Goal: Find specific page/section: Find specific page/section

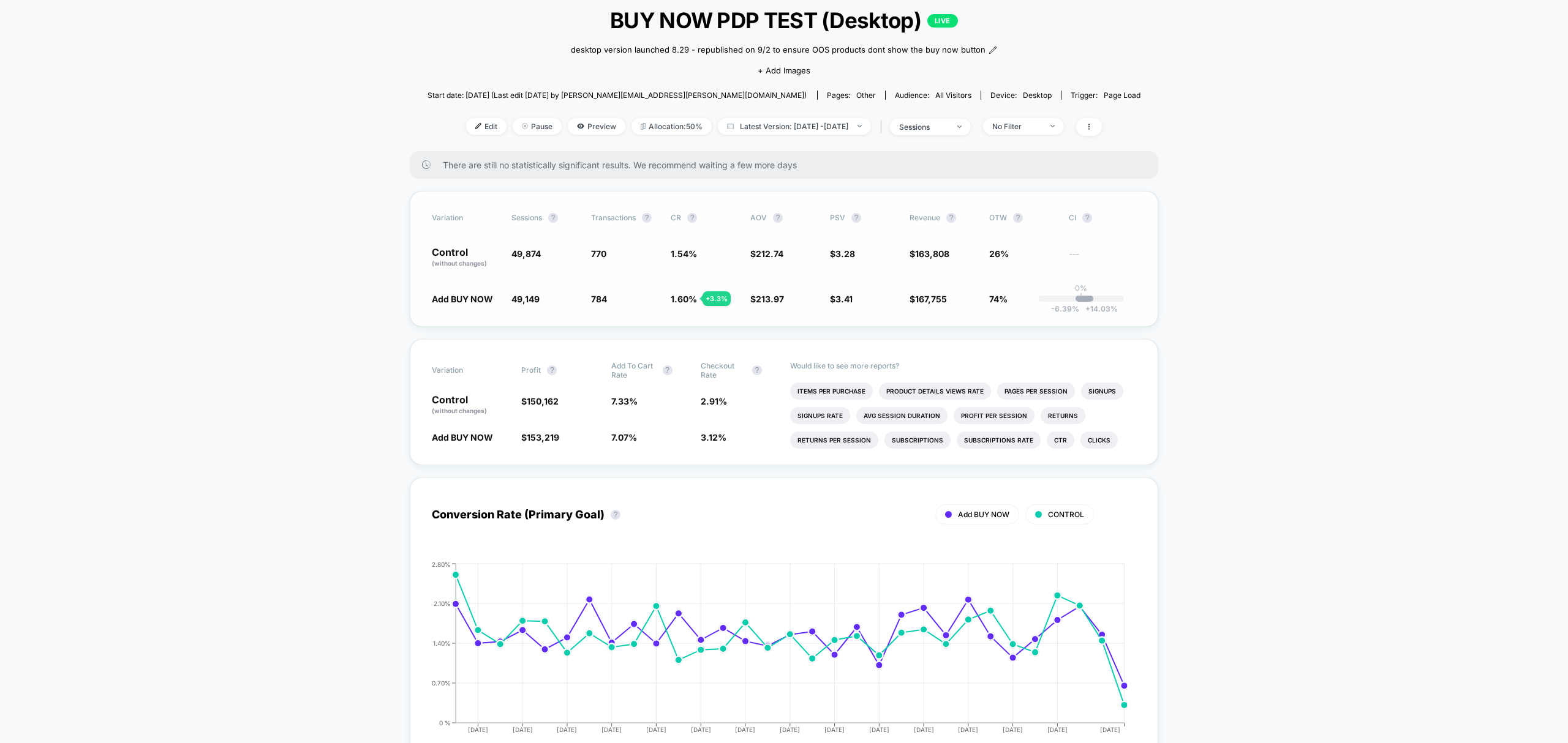
scroll to position [27, 0]
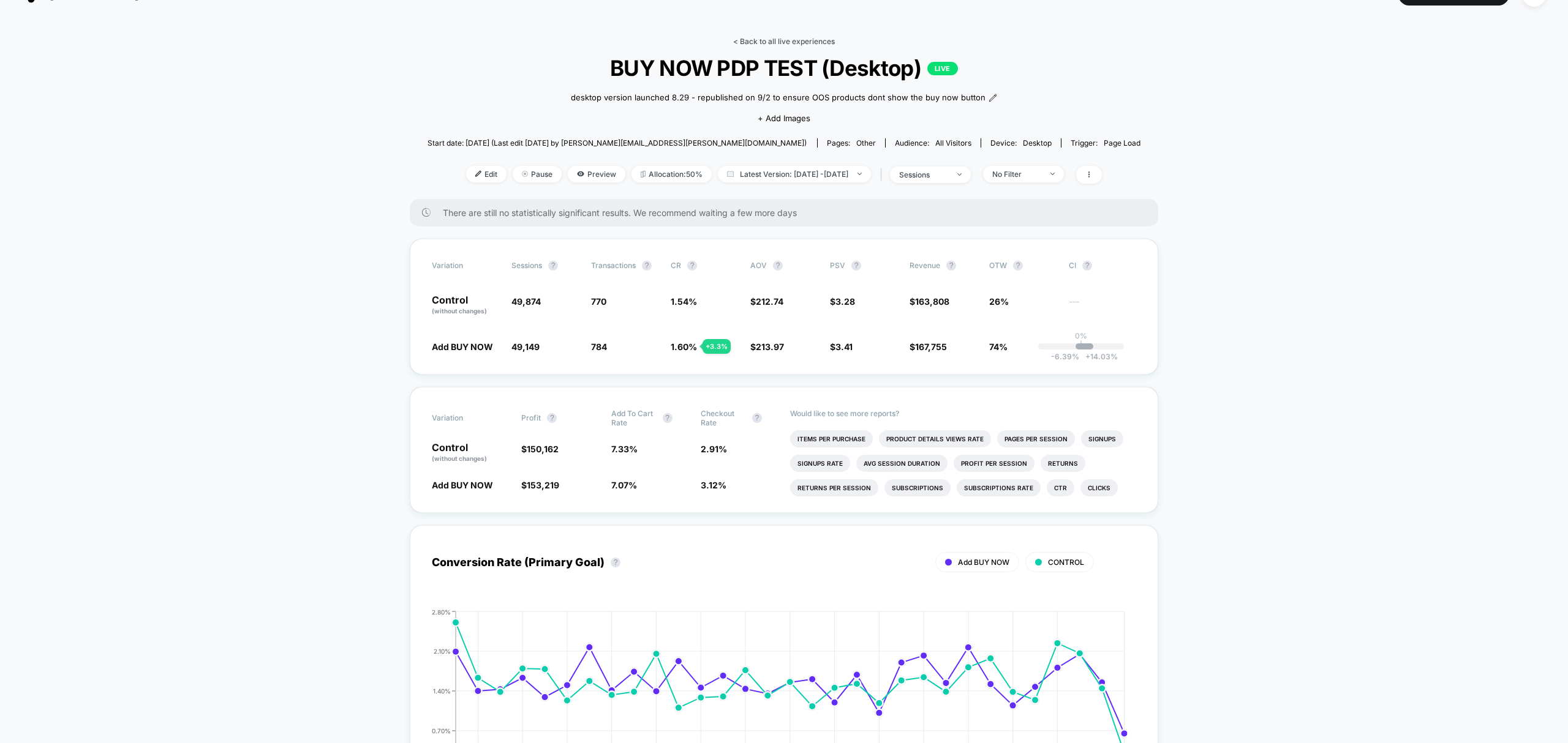
click at [756, 39] on link "< Back to all live experiences" at bounding box center [784, 41] width 102 height 9
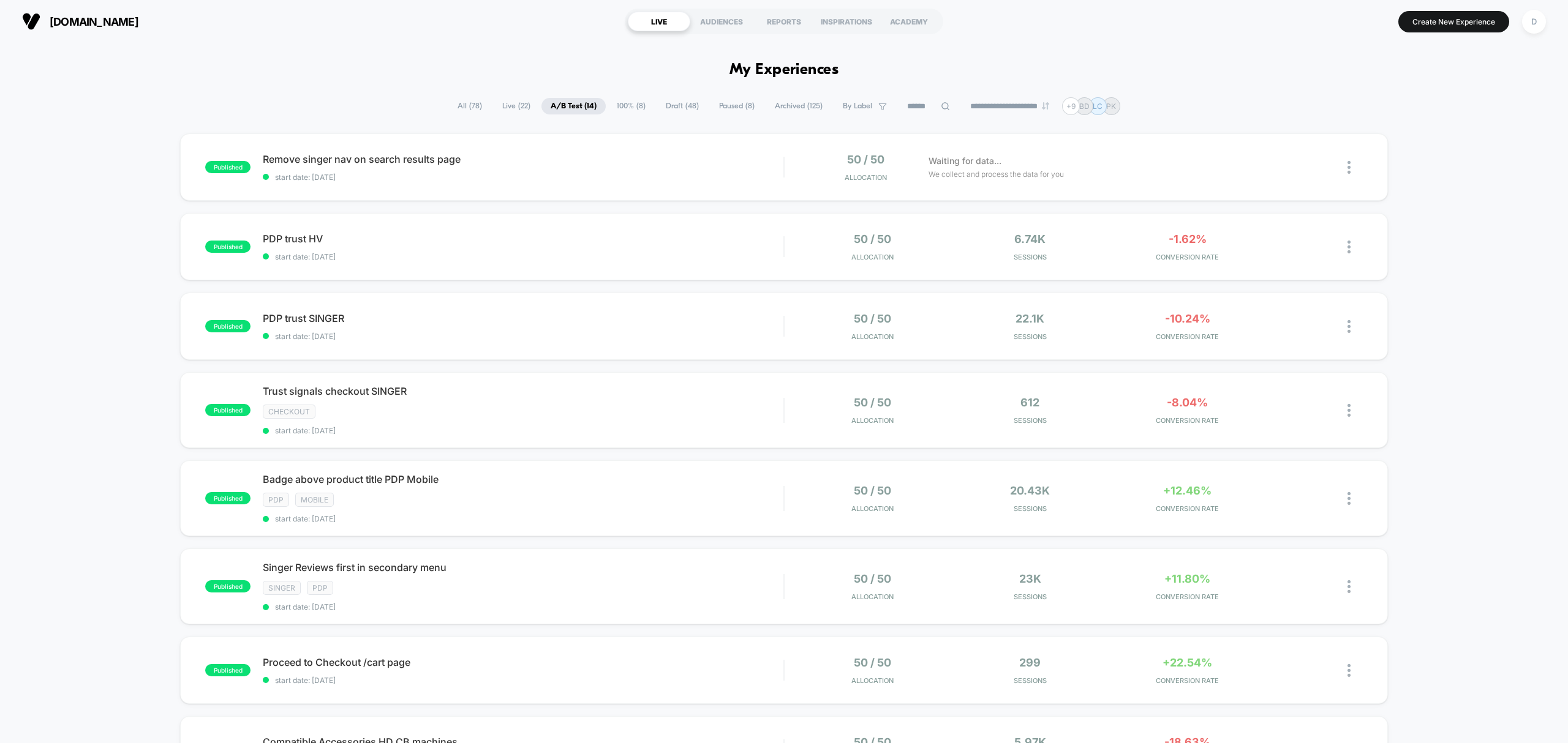
click at [126, 430] on div "published Remove singer nav on search results page start date: [DATE] 50 / 50 A…" at bounding box center [784, 650] width 1568 height 1033
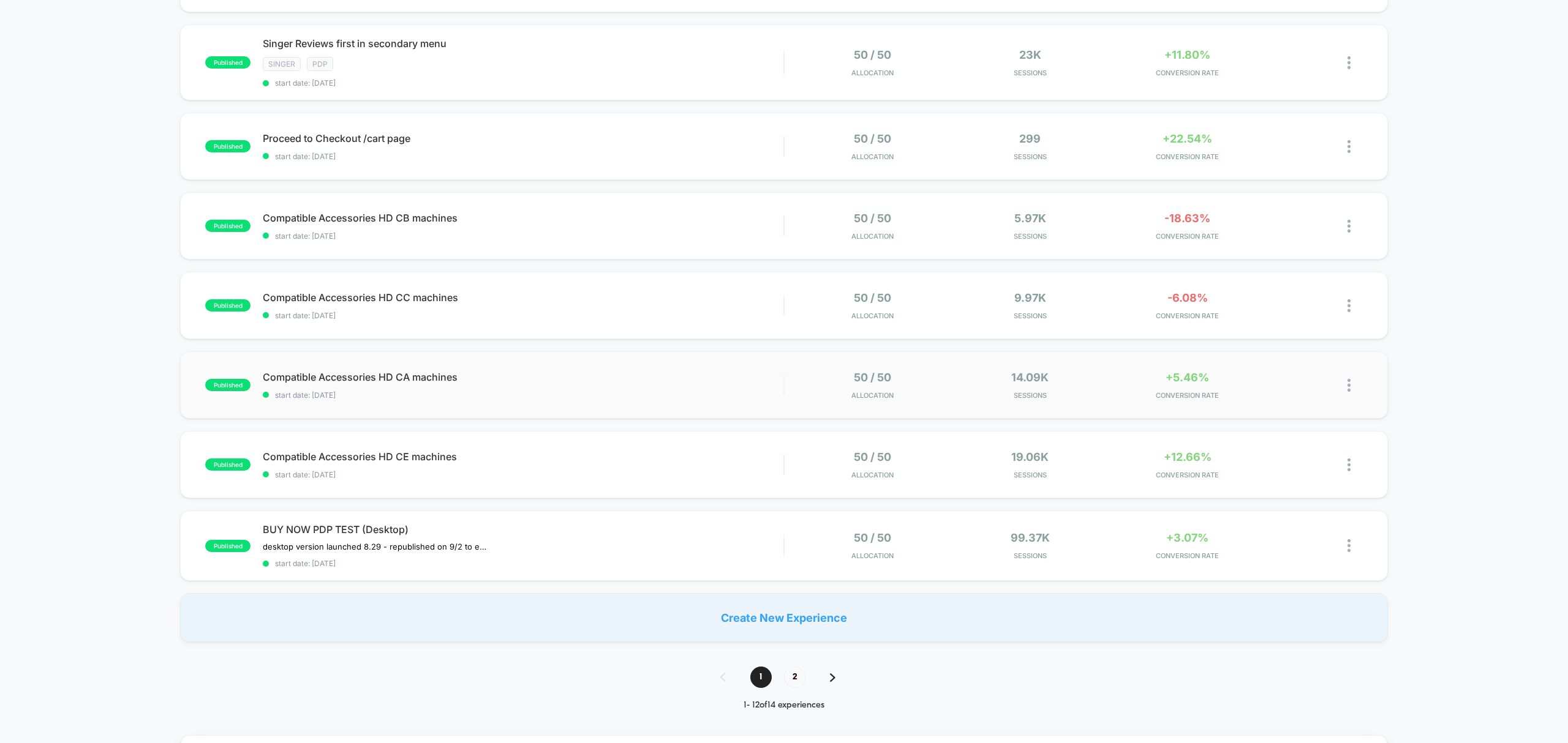
scroll to position [544, 0]
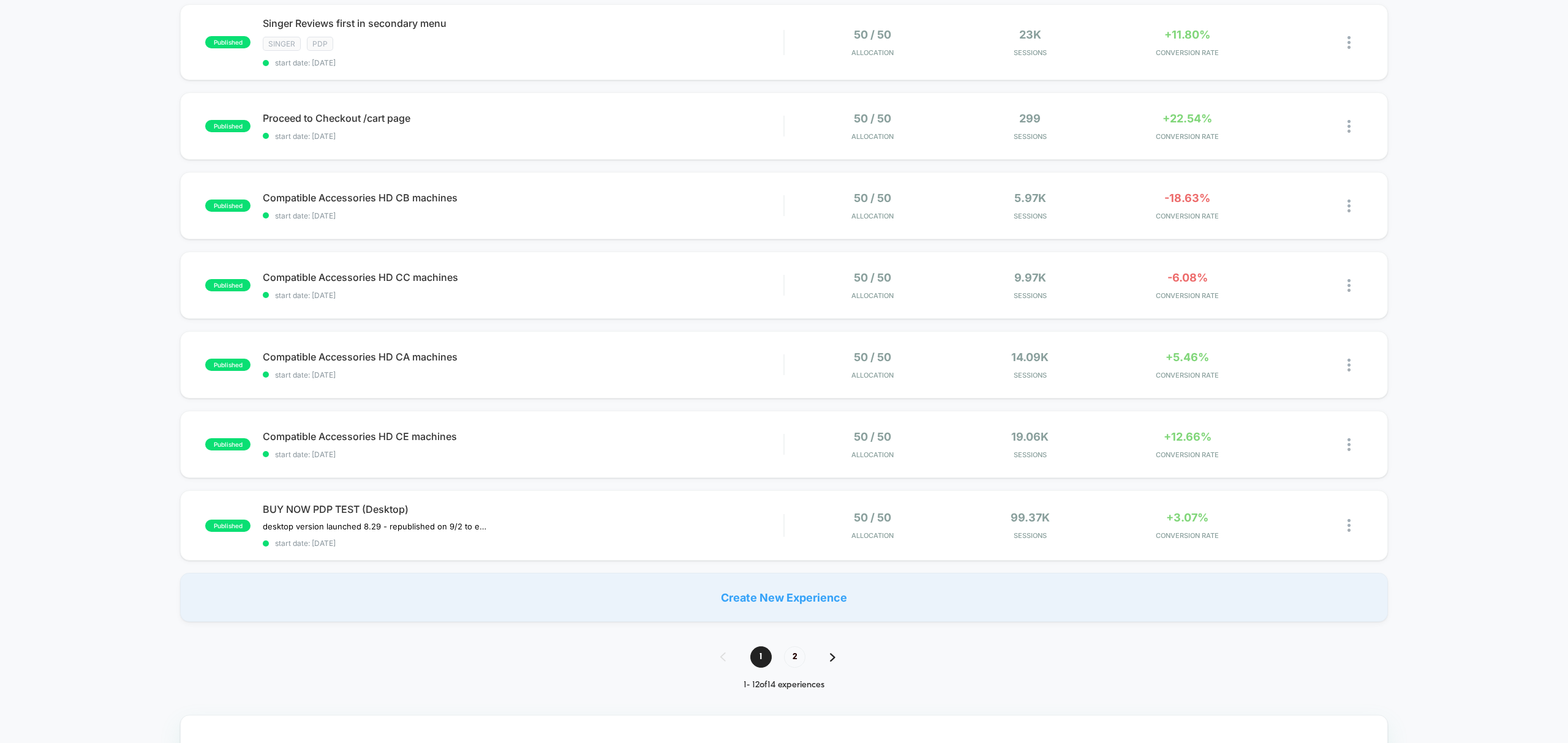
click at [794, 657] on span "2" at bounding box center [795, 657] width 22 height 22
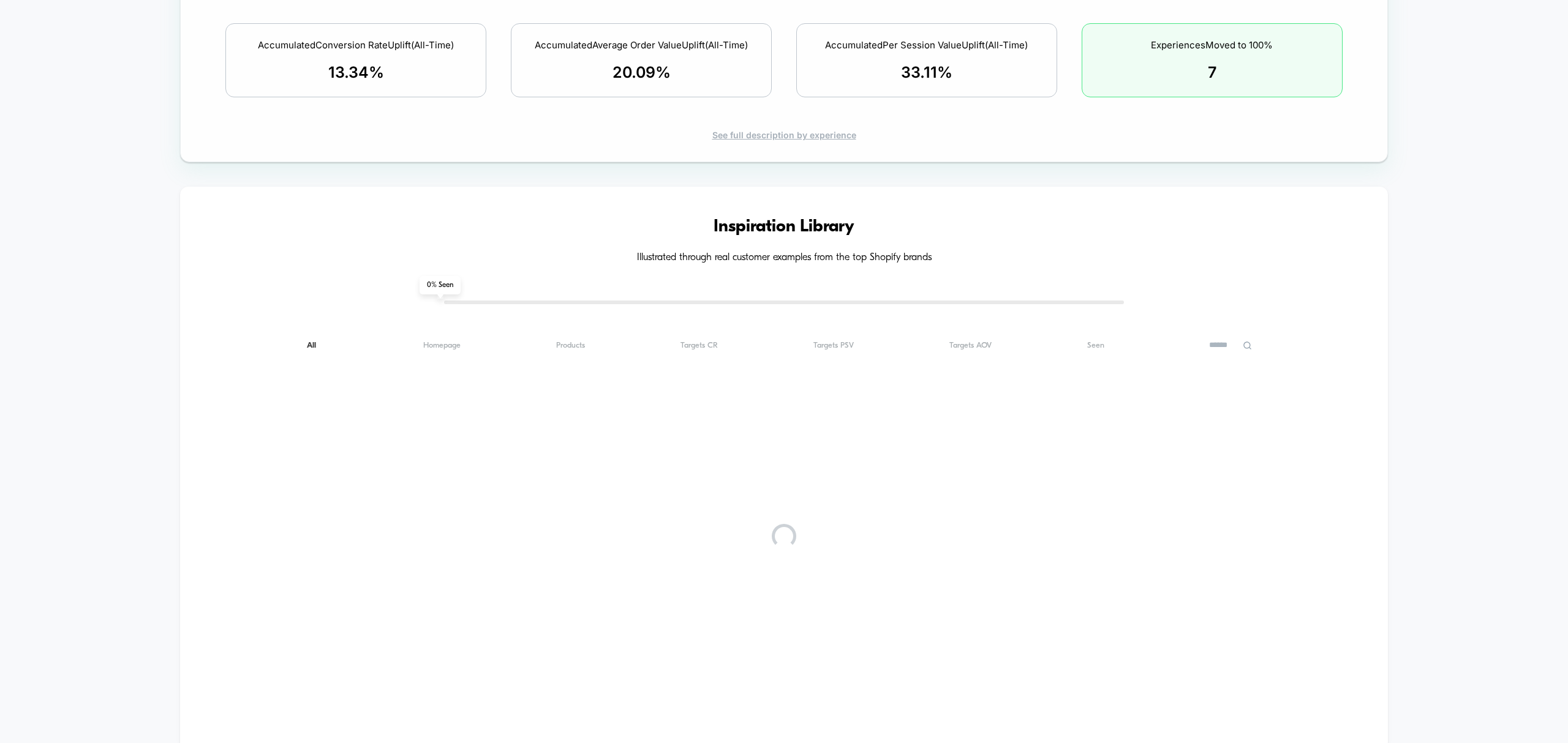
scroll to position [0, 0]
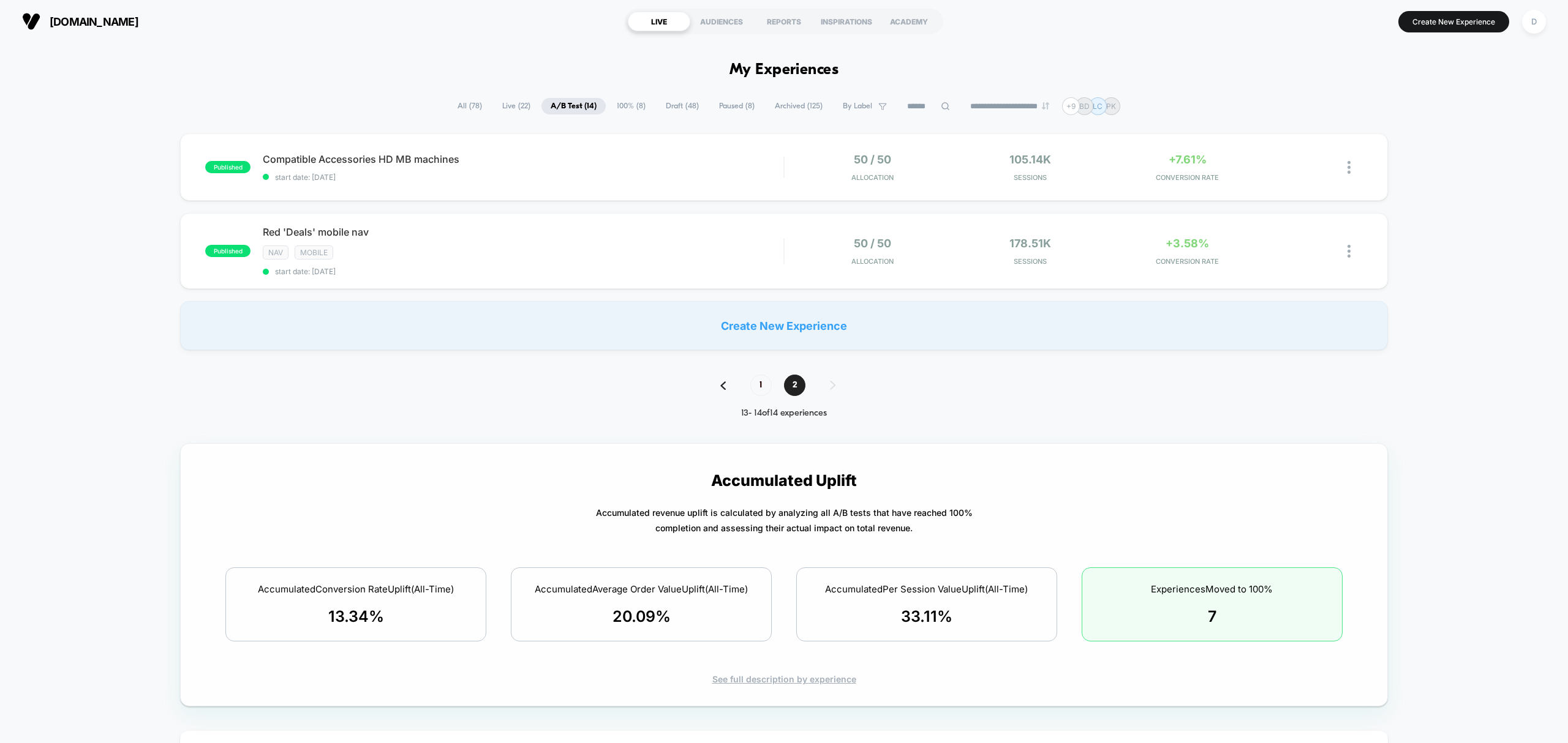
drag, startPoint x: 251, startPoint y: 584, endPoint x: 435, endPoint y: 615, distance: 186.6
click at [435, 615] on div "Accumulated Conversion Rate Uplift (All-Time) 13.34 %" at bounding box center [356, 604] width 261 height 74
